Goal: Transaction & Acquisition: Purchase product/service

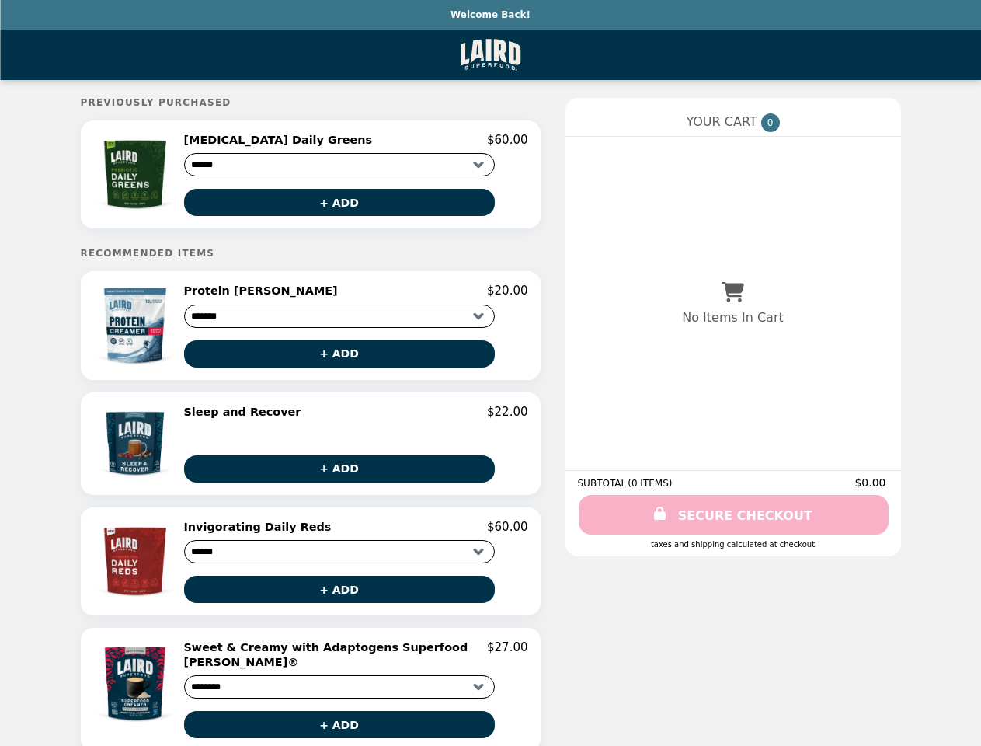
click at [147, 176] on img at bounding box center [135, 174] width 87 height 83
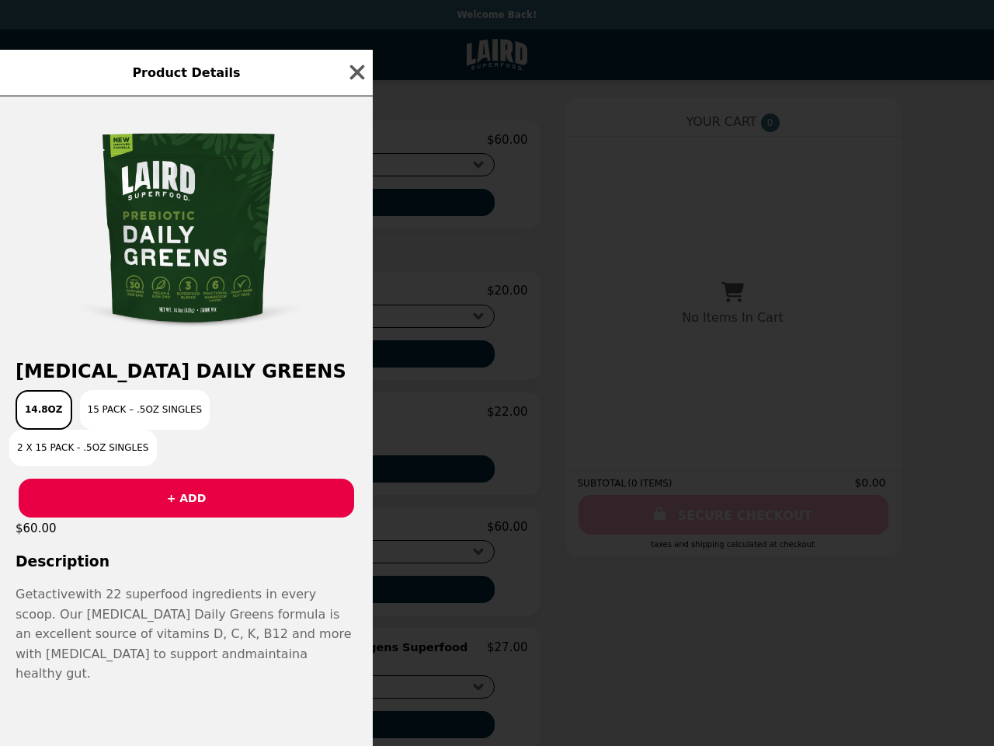
click at [356, 142] on div "Product Details [MEDICAL_DATA] Daily Greens 14.8oz 15 Pack – .5oz Singles 2 x 1…" at bounding box center [497, 373] width 994 height 746
click at [350, 205] on div at bounding box center [186, 220] width 373 height 249
click at [147, 330] on img at bounding box center [186, 228] width 233 height 233
click at [356, 296] on div "Product Details [MEDICAL_DATA] Daily Greens 14.8oz 15 Pack – .5oz Singles 2 x 1…" at bounding box center [497, 373] width 994 height 746
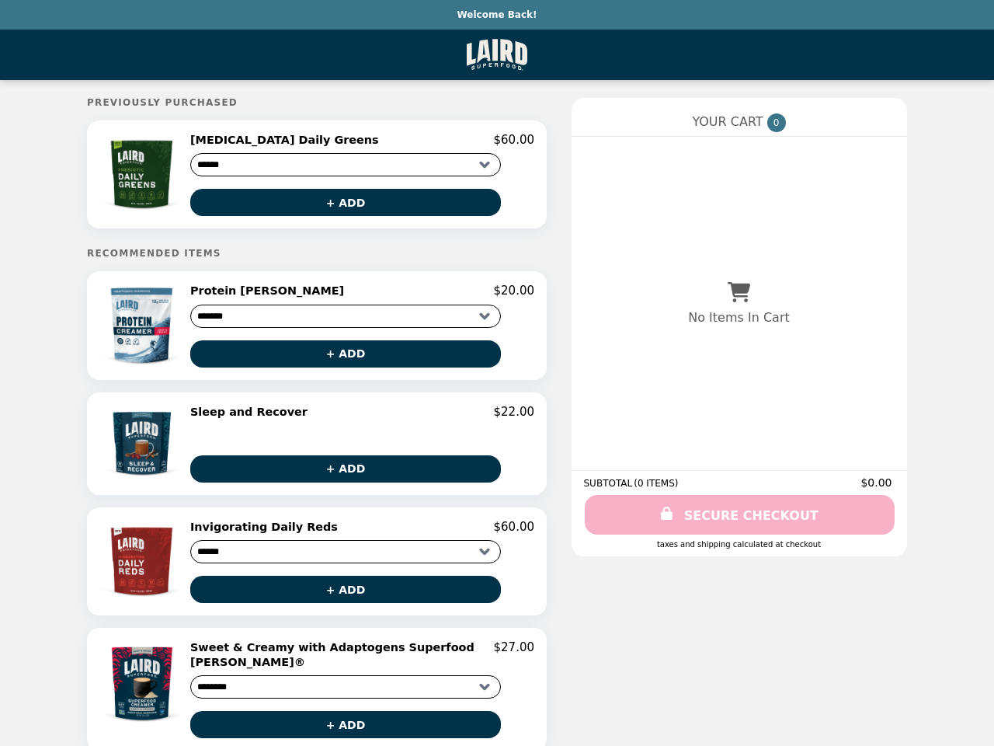
click at [350, 359] on button "+ ADD" at bounding box center [345, 353] width 311 height 27
click at [147, 449] on img at bounding box center [144, 444] width 82 height 78
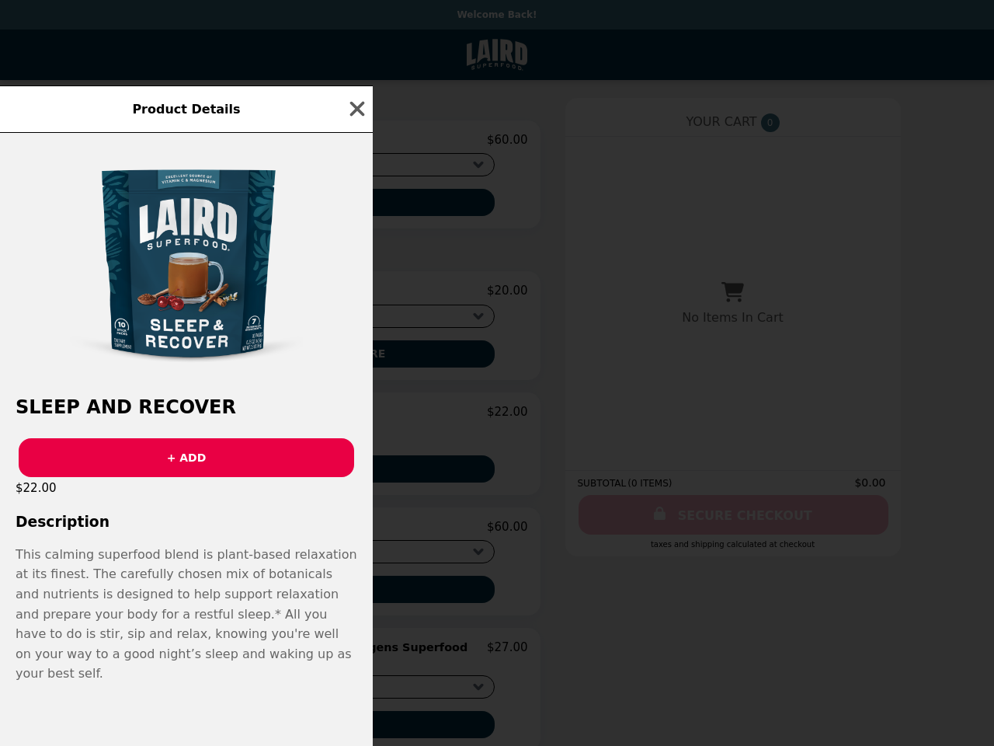
click at [356, 418] on div "Product Details Sleep and Recover + ADD $22.00 Description This calming superfo…" at bounding box center [497, 373] width 994 height 746
click at [350, 474] on button "+ ADD" at bounding box center [187, 457] width 336 height 39
click at [147, 567] on p "This calming superfood blend is plant-based relaxation at its finest. The caref…" at bounding box center [187, 614] width 342 height 139
